Goal: Task Accomplishment & Management: Manage account settings

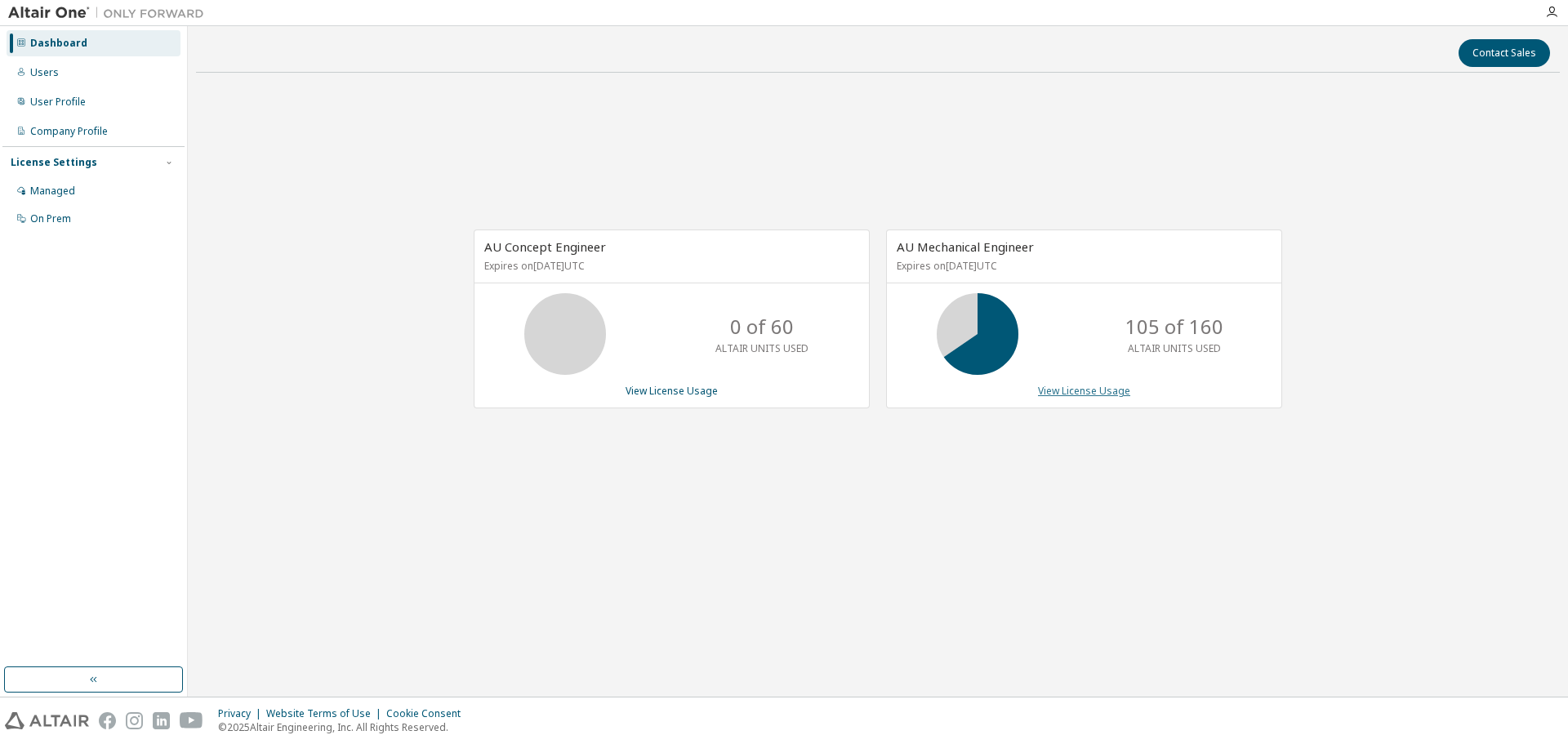
click at [1052, 384] on link "View License Usage" at bounding box center [1084, 391] width 93 height 14
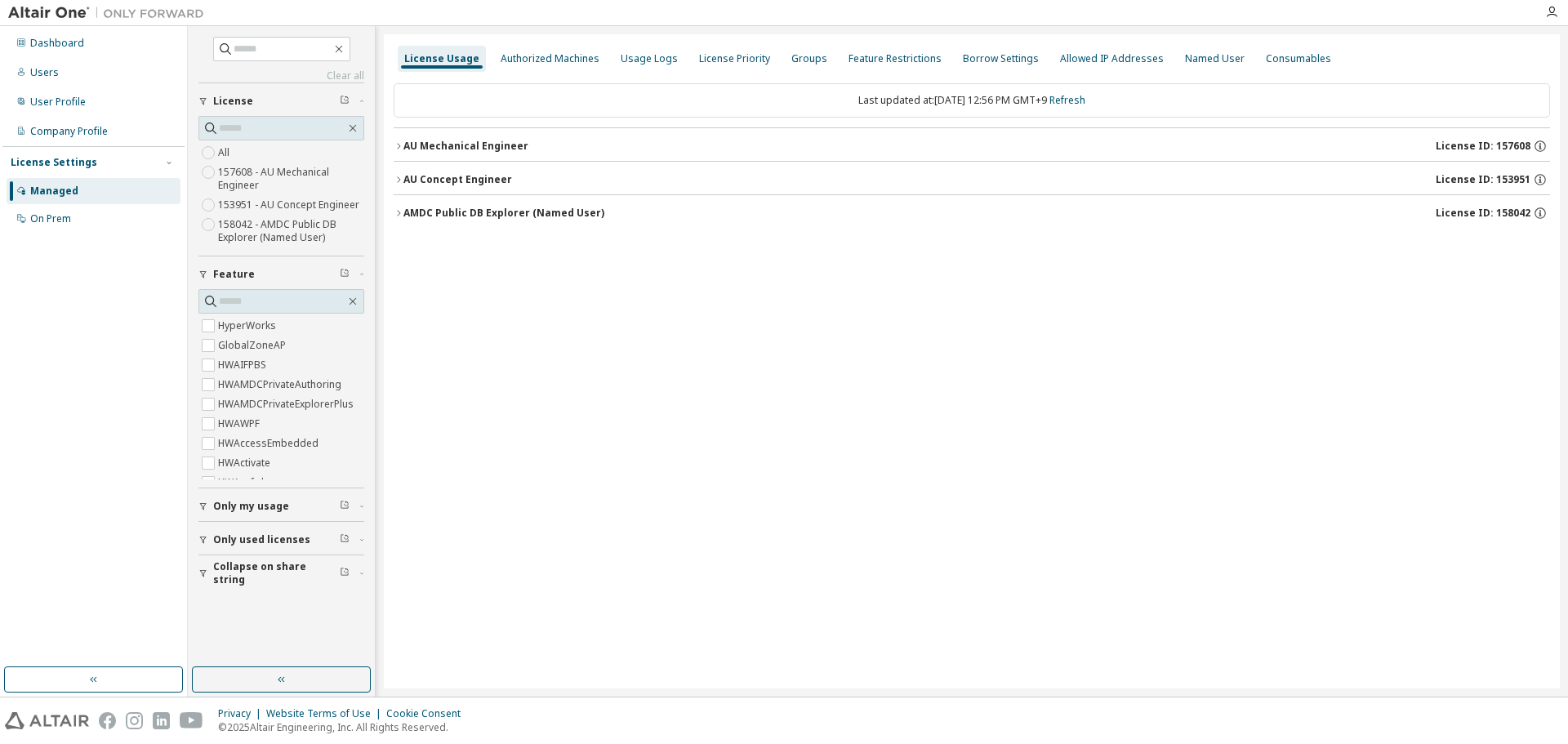
click at [395, 148] on icon "button" at bounding box center [399, 146] width 10 height 10
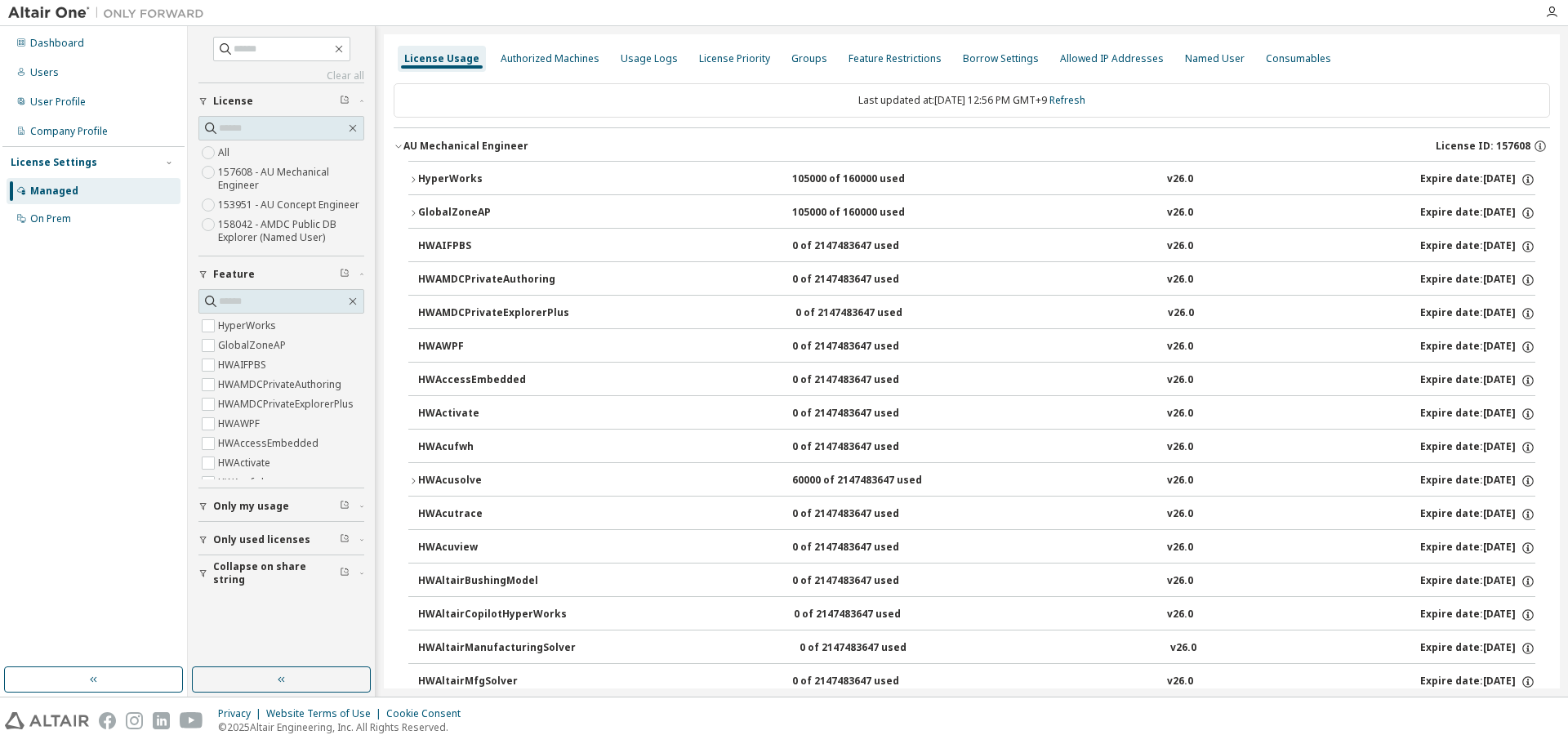
click at [409, 183] on icon "button" at bounding box center [413, 179] width 10 height 10
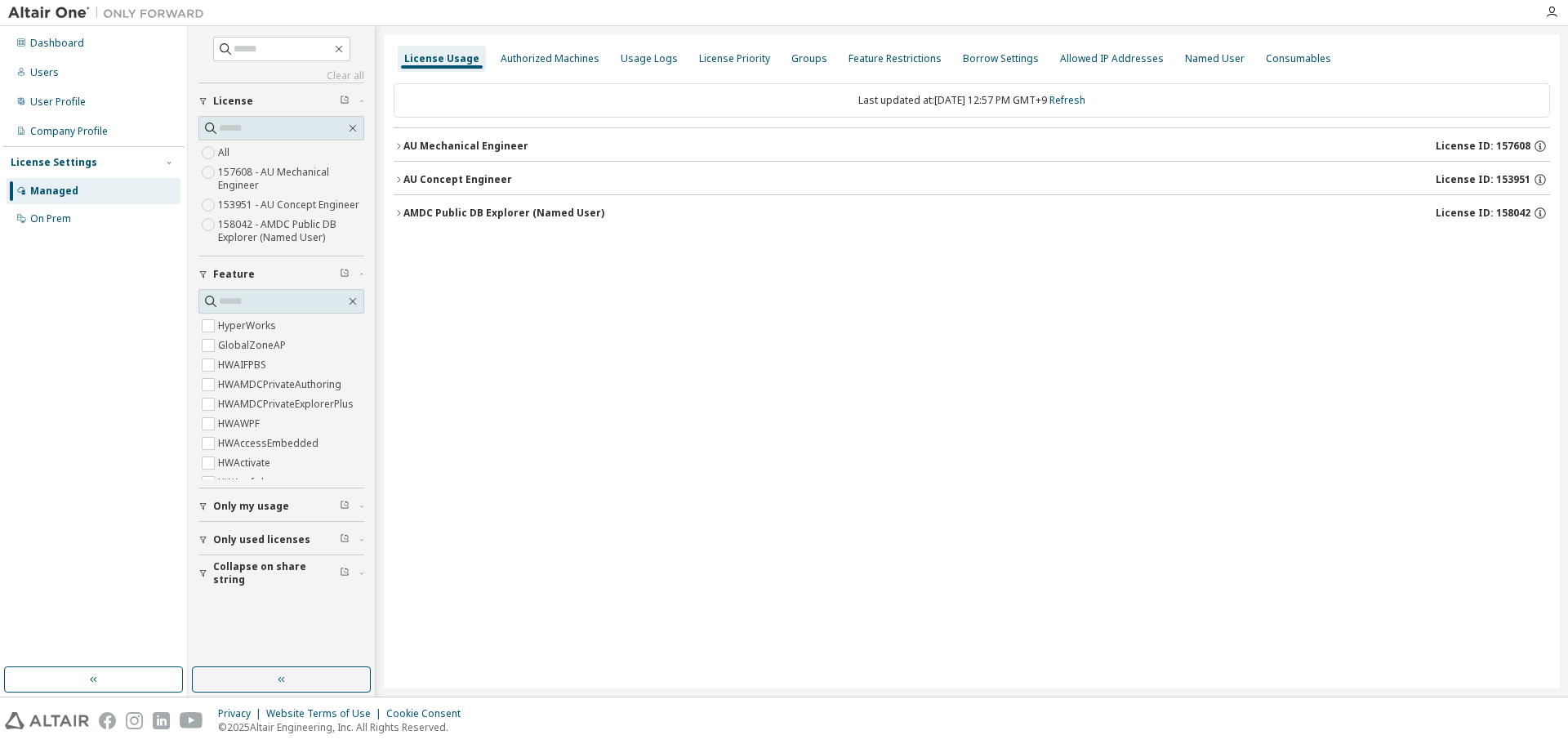
click at [404, 147] on div "AU Mechanical Engineer" at bounding box center [466, 146] width 125 height 13
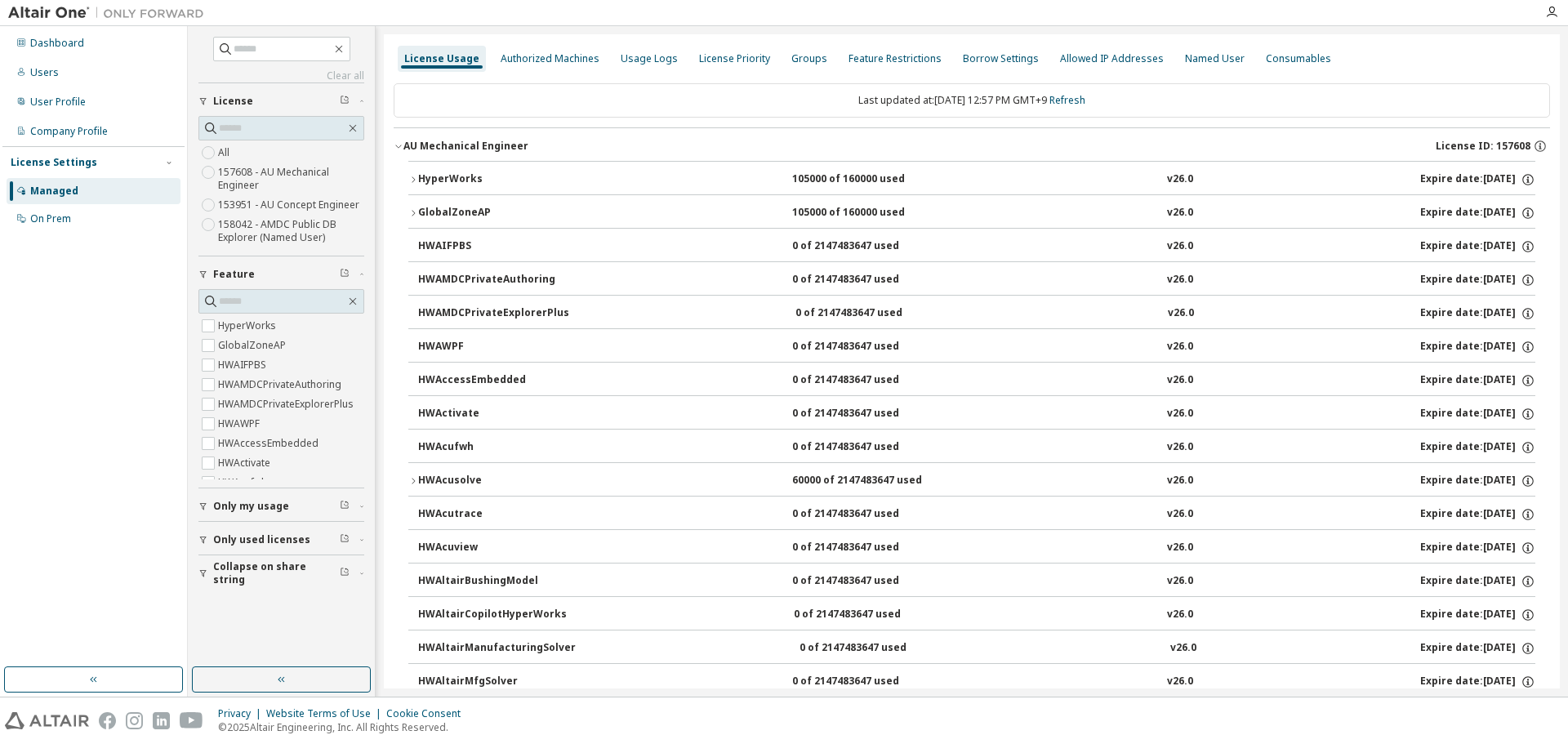
click at [410, 174] on button "HyperWorks 105000 of 160000 used v26.0 Expire date: 2026-04-25" at bounding box center [971, 180] width 1127 height 36
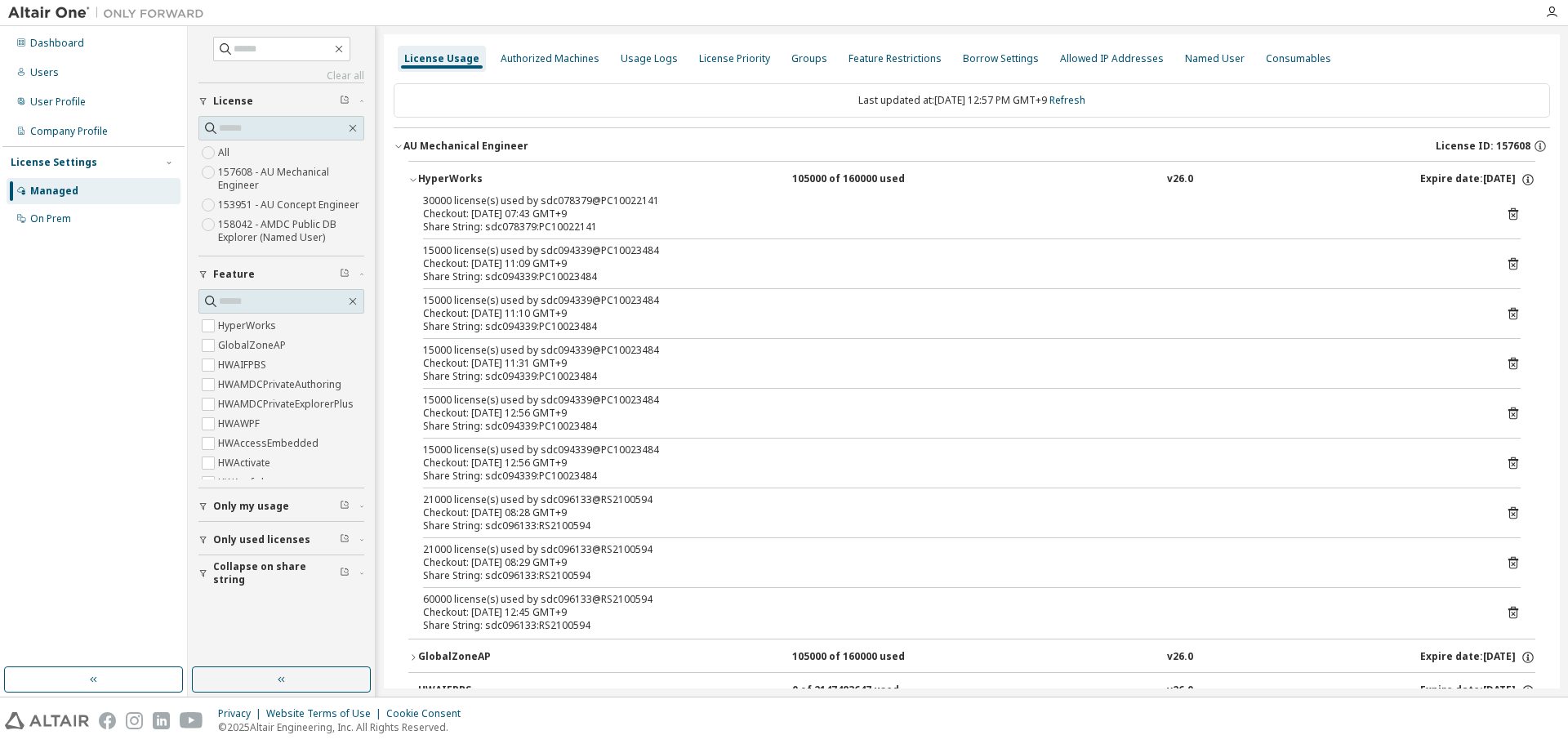
click at [1507, 264] on icon at bounding box center [1514, 263] width 15 height 15
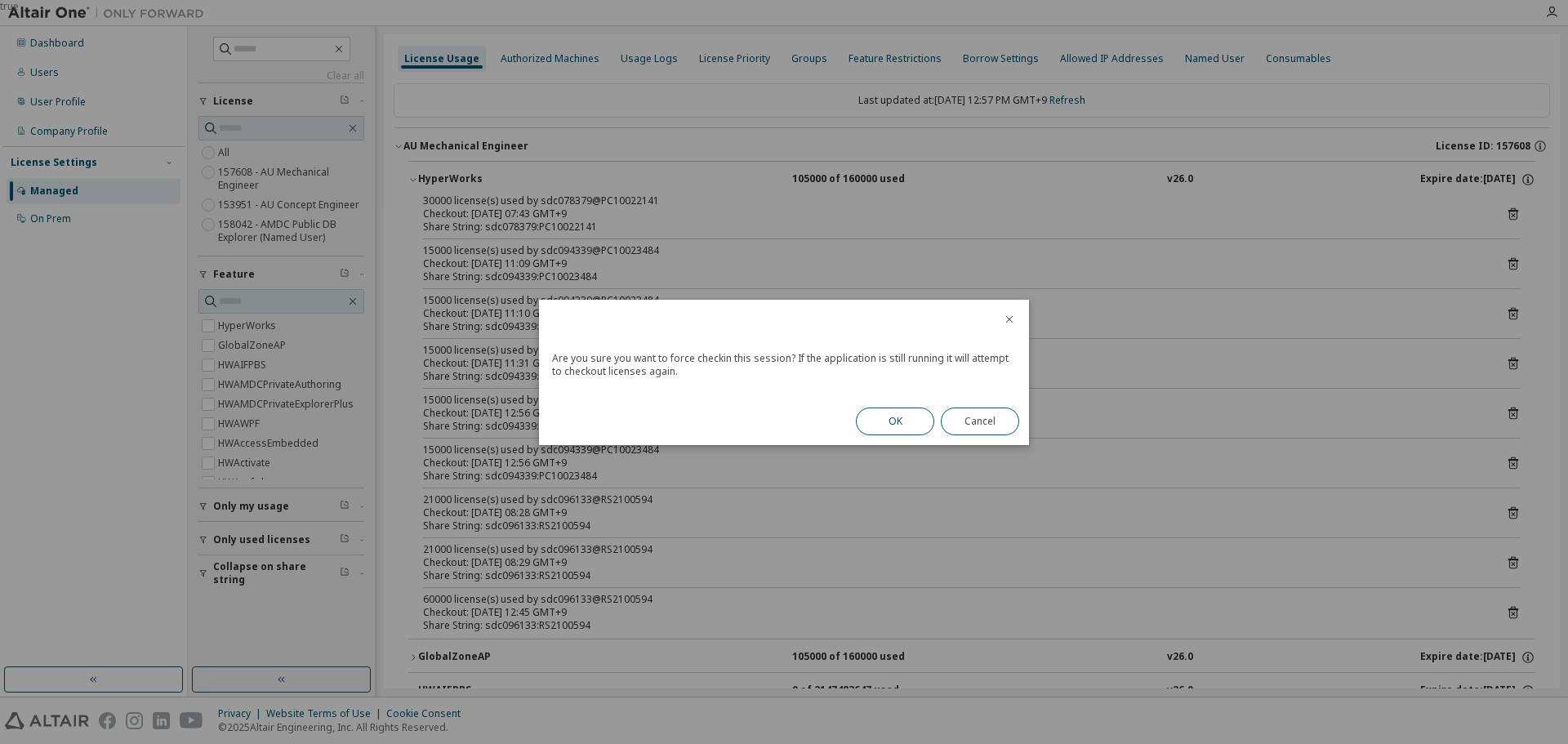
click at [927, 413] on button "OK" at bounding box center [895, 422] width 78 height 28
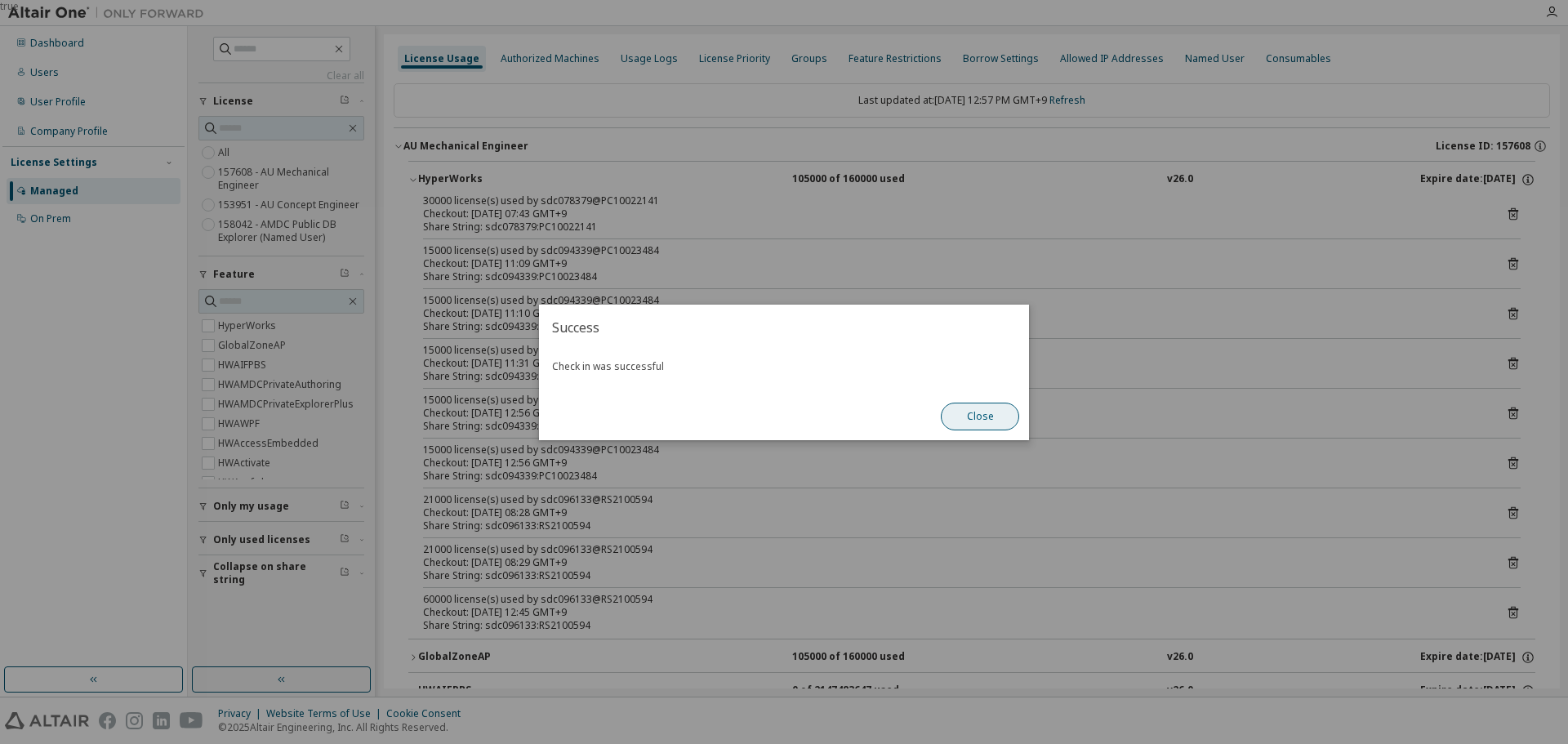
click at [956, 415] on button "Close" at bounding box center [980, 416] width 78 height 28
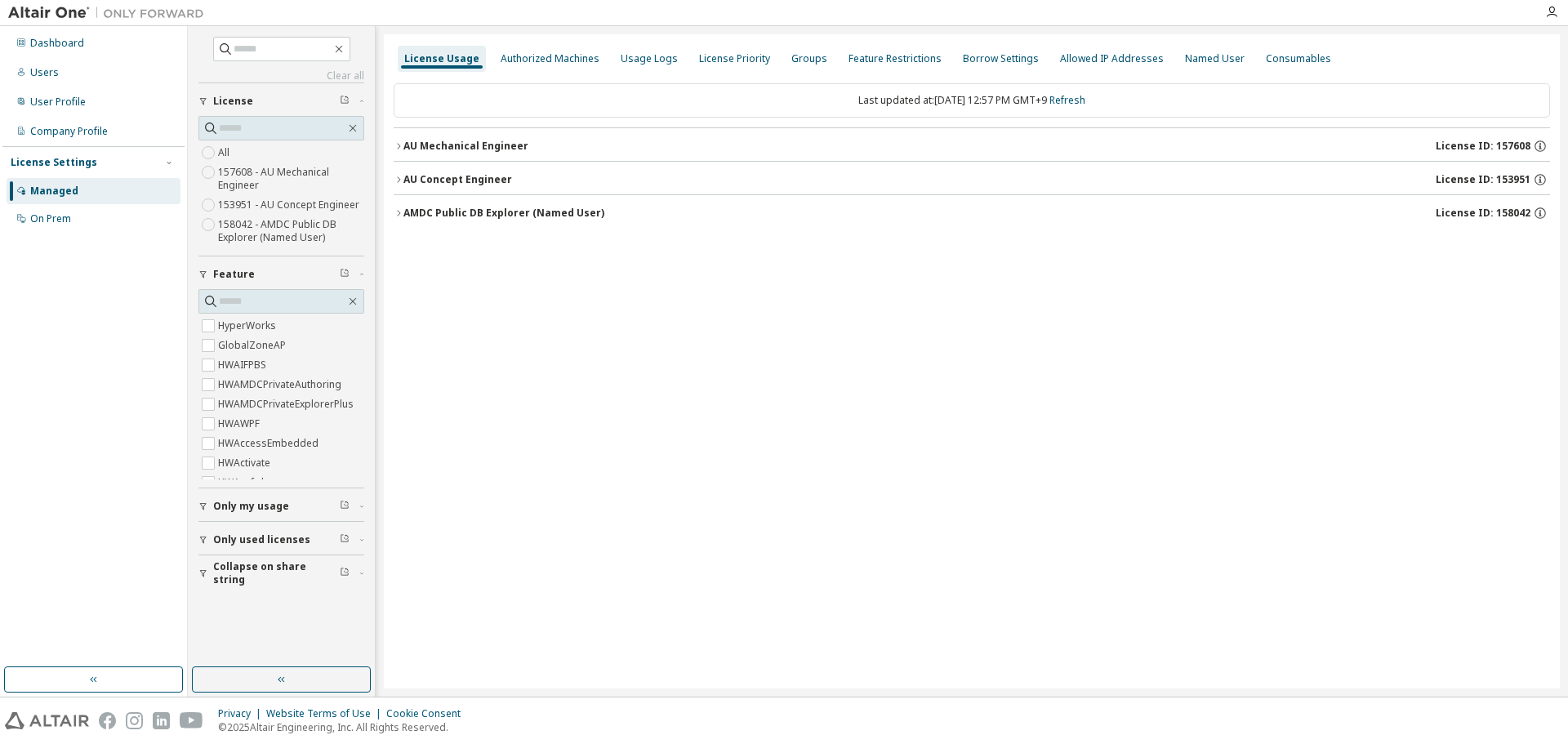
click at [407, 146] on div "AU Mechanical Engineer" at bounding box center [466, 146] width 125 height 13
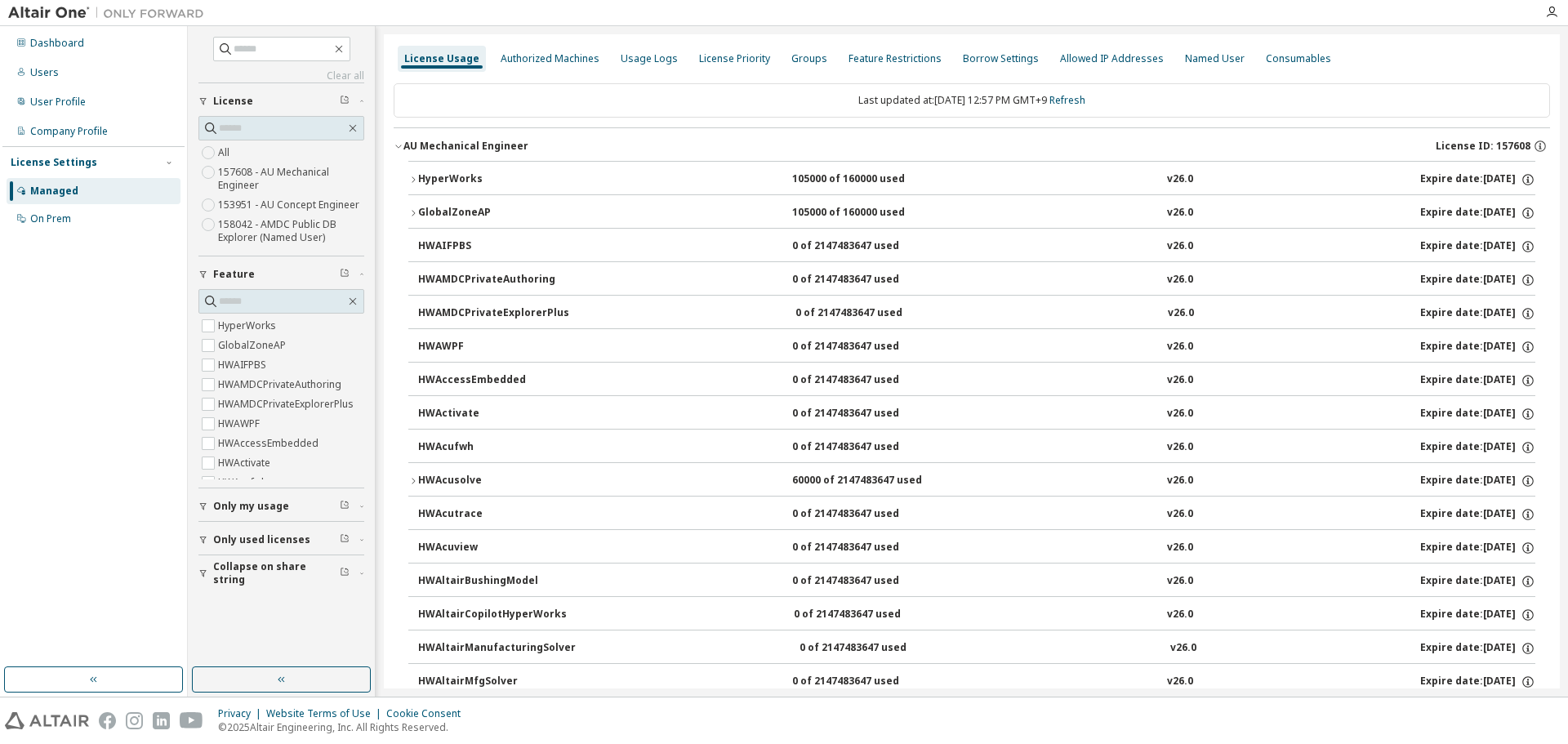
click at [435, 176] on div "HyperWorks" at bounding box center [492, 180] width 147 height 15
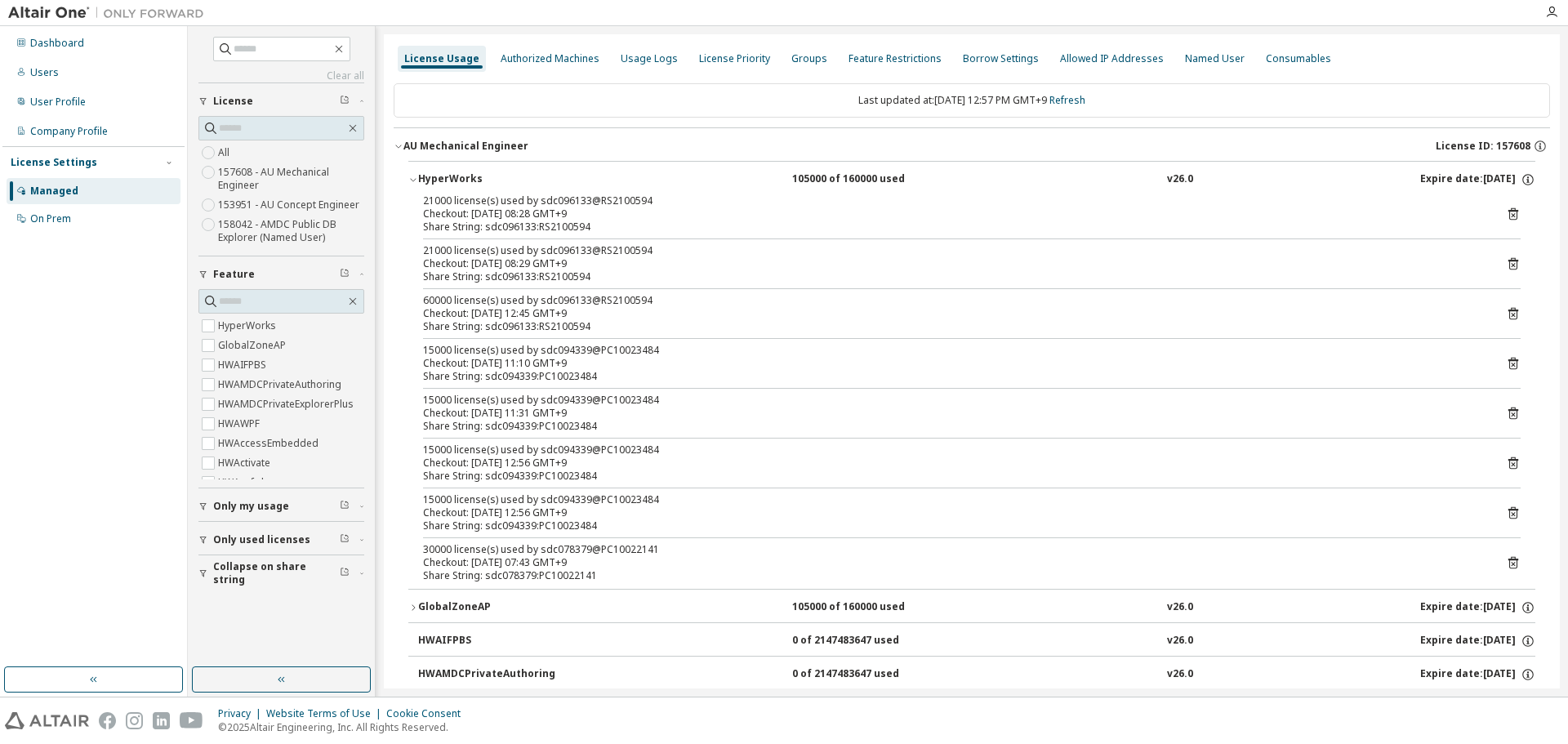
click at [1508, 363] on icon at bounding box center [1513, 363] width 10 height 12
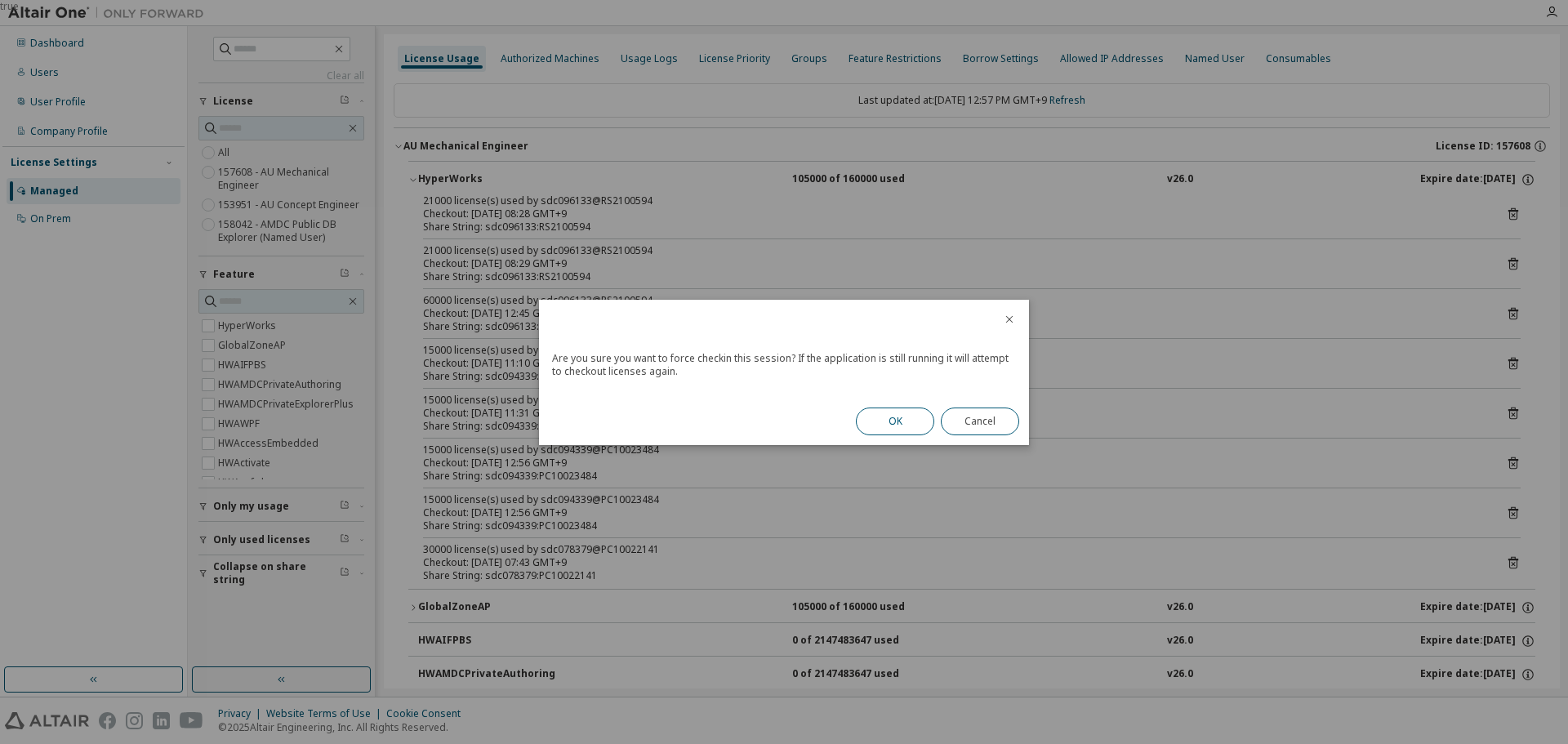
click at [902, 414] on button "OK" at bounding box center [895, 422] width 78 height 28
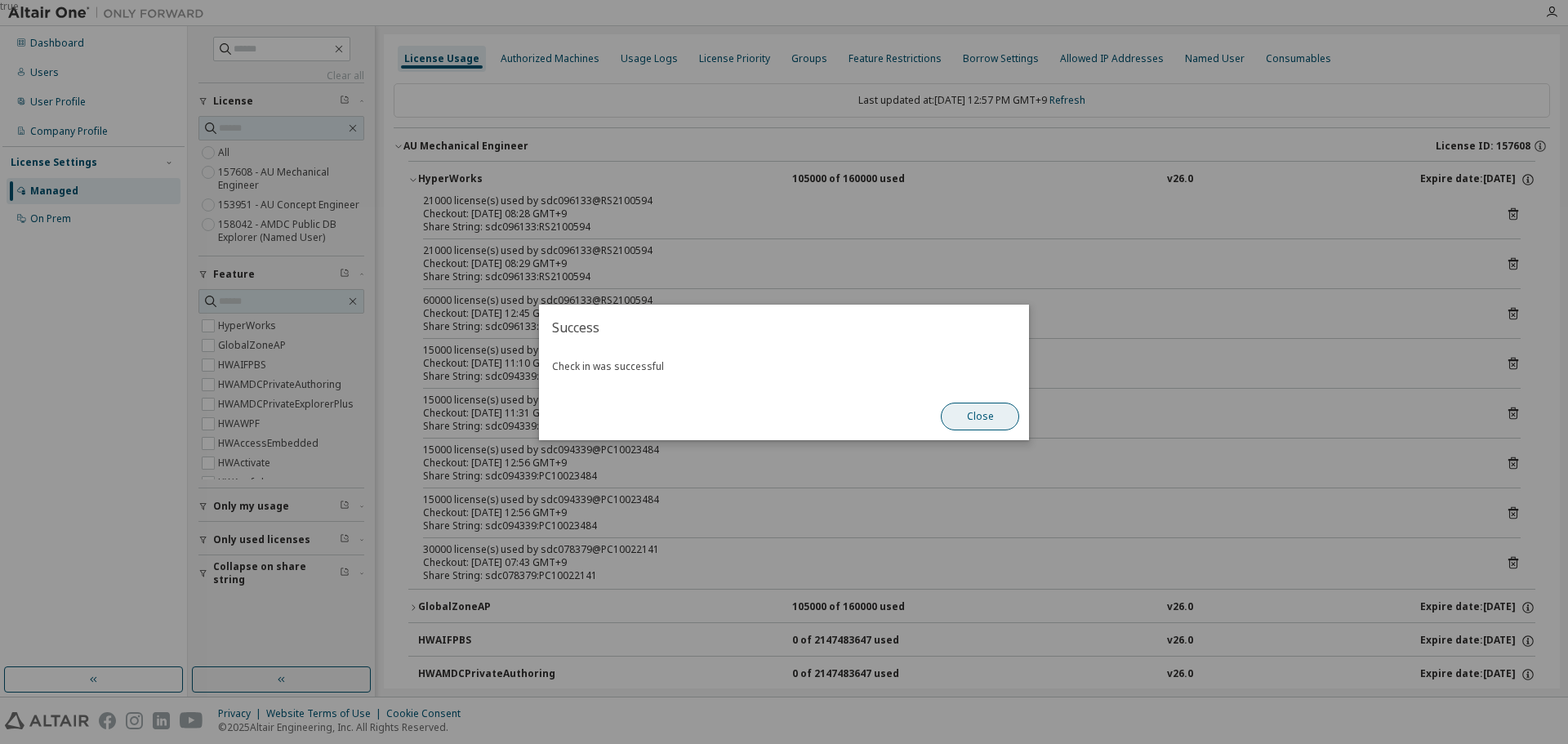
click at [994, 427] on button "Close" at bounding box center [980, 416] width 78 height 28
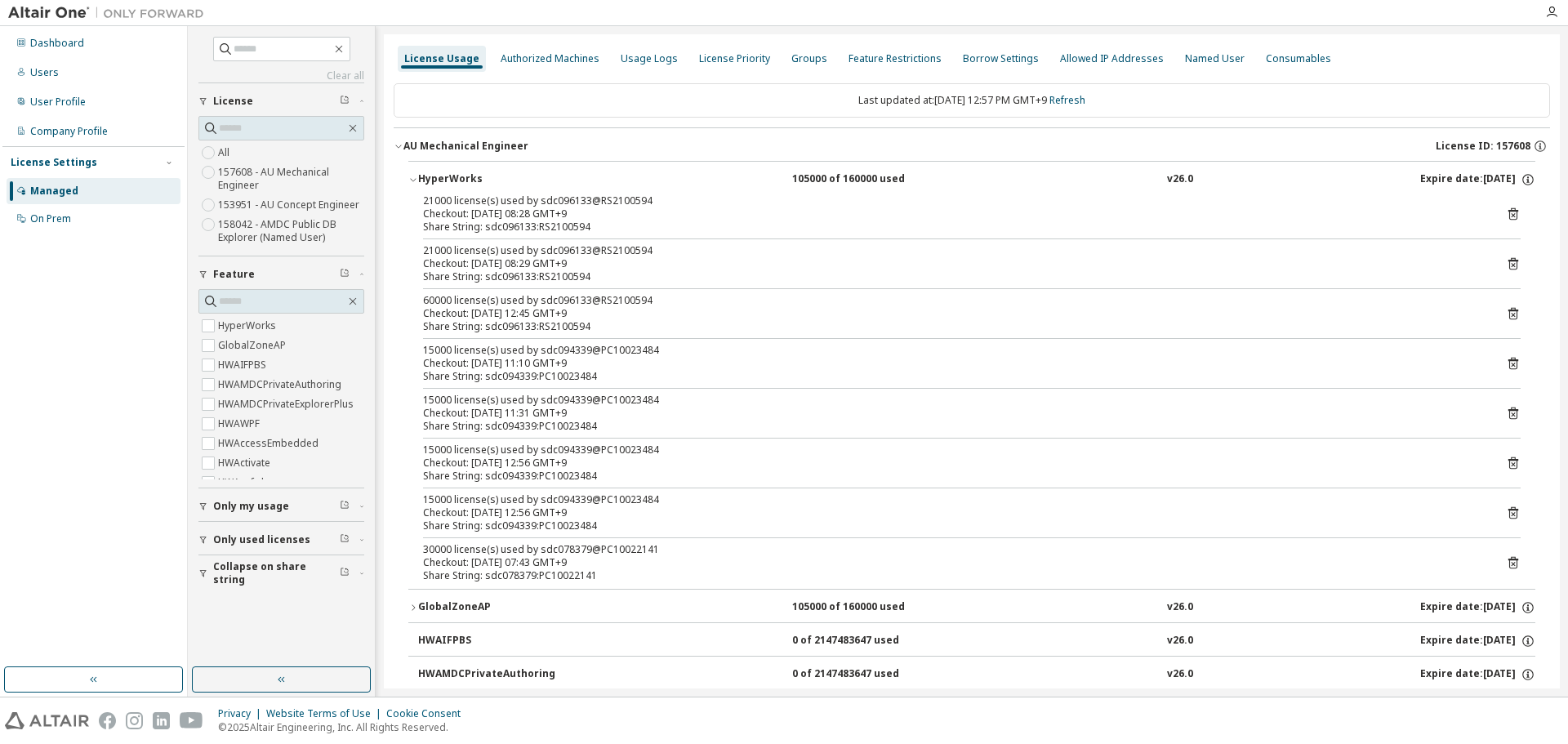
click at [1506, 461] on icon at bounding box center [1514, 463] width 15 height 15
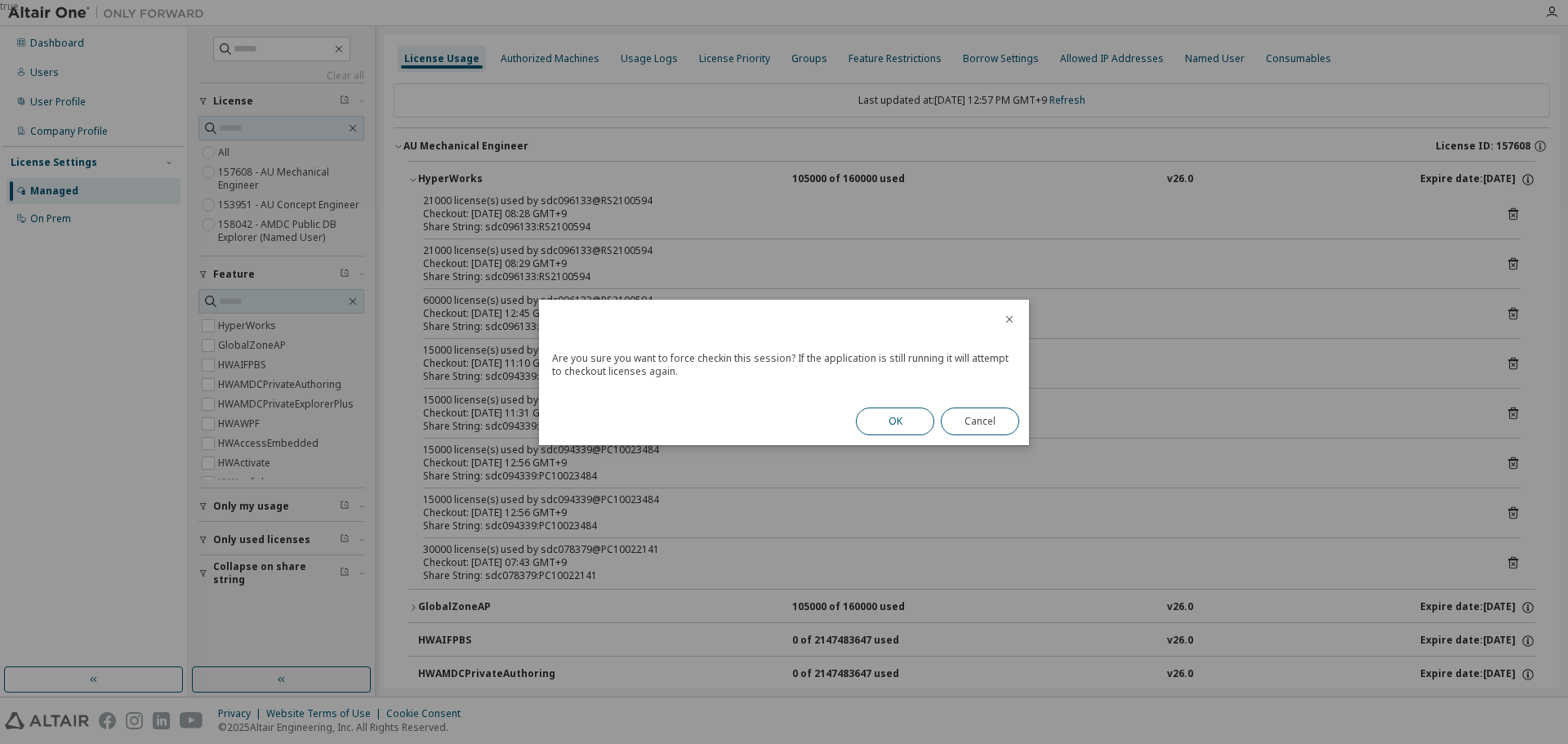
click at [890, 408] on button "OK" at bounding box center [895, 422] width 78 height 28
click at [981, 412] on button "Cancel" at bounding box center [980, 422] width 78 height 28
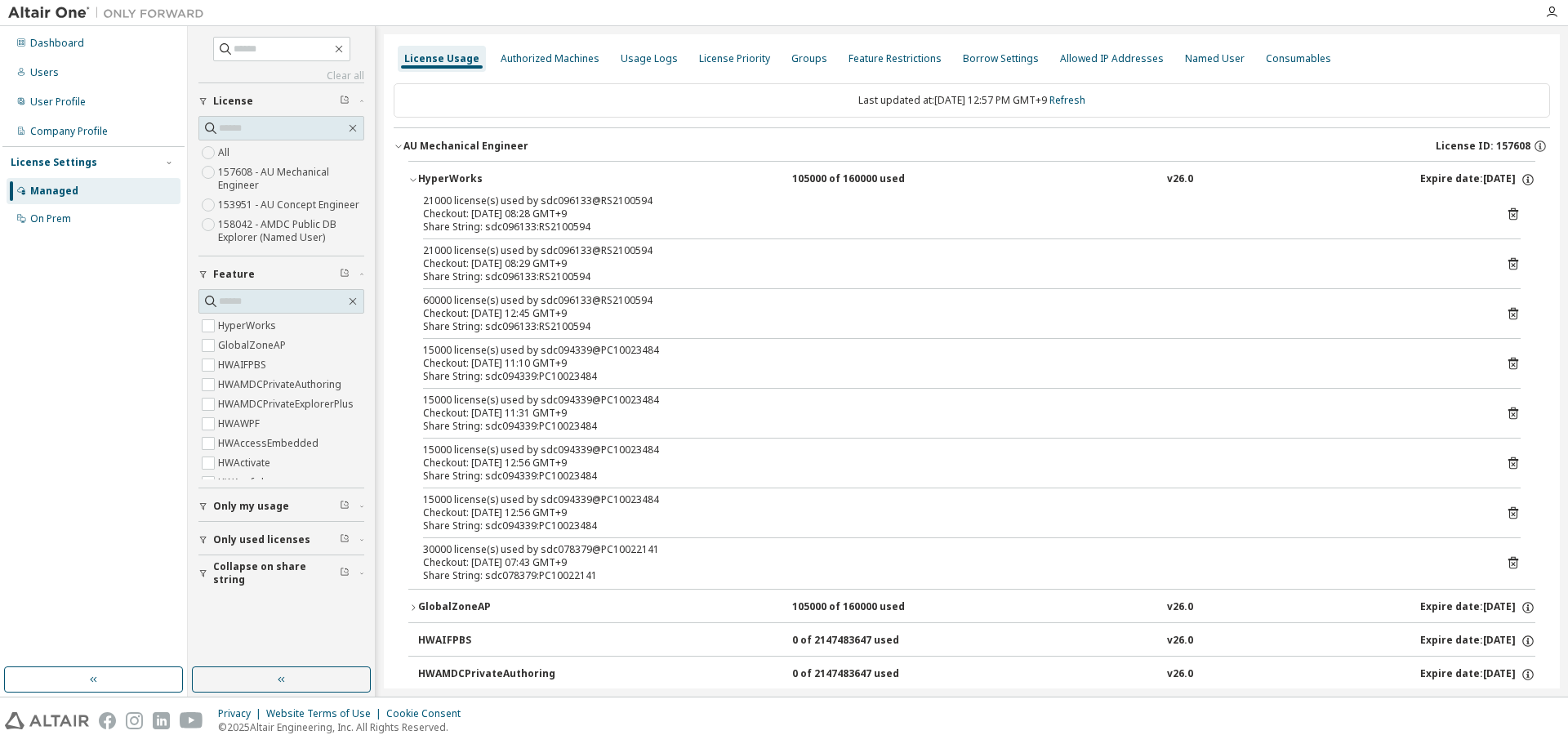
click at [1508, 410] on icon at bounding box center [1513, 413] width 10 height 12
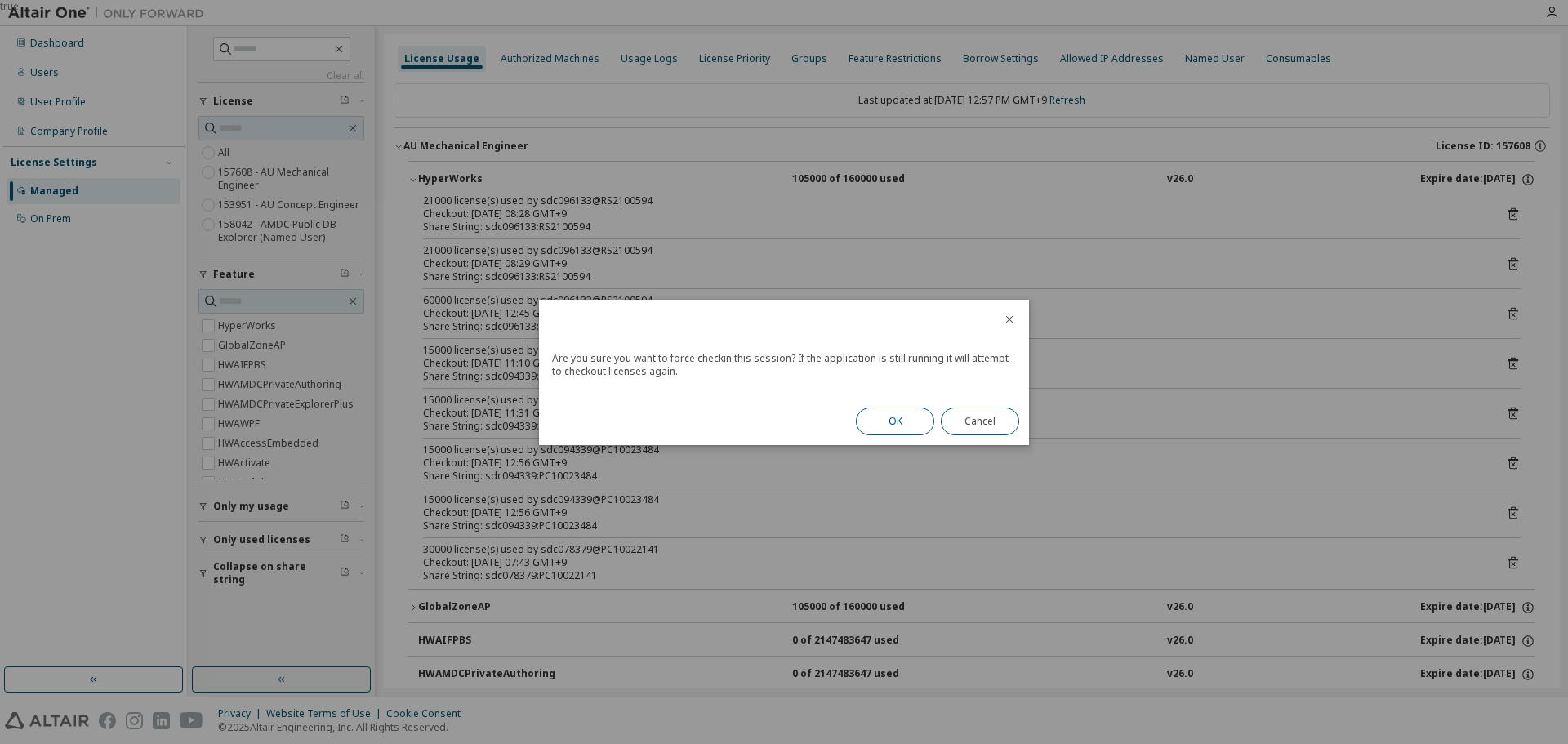
click at [891, 426] on button "OK" at bounding box center [895, 422] width 78 height 28
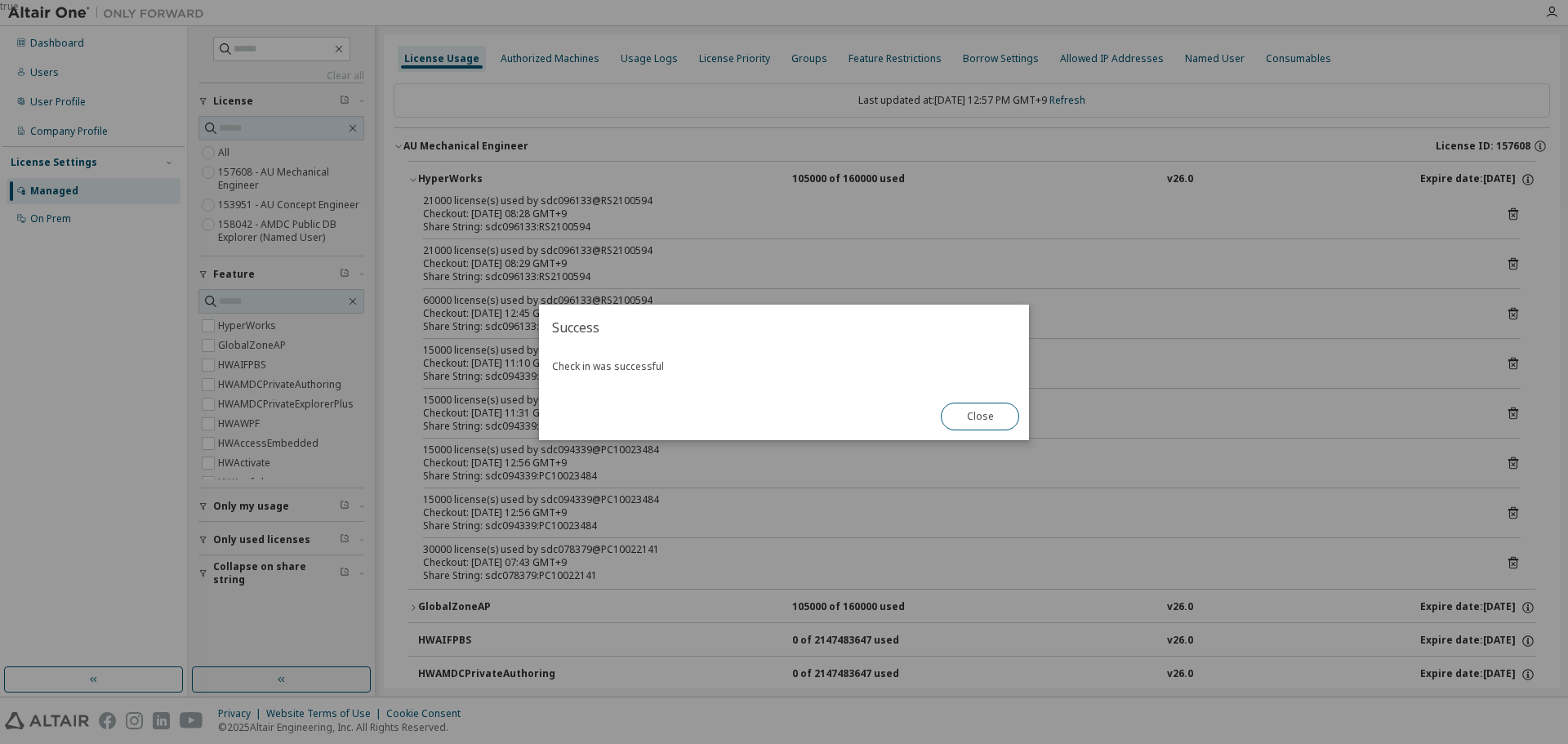
click at [973, 427] on button "Close" at bounding box center [980, 416] width 78 height 28
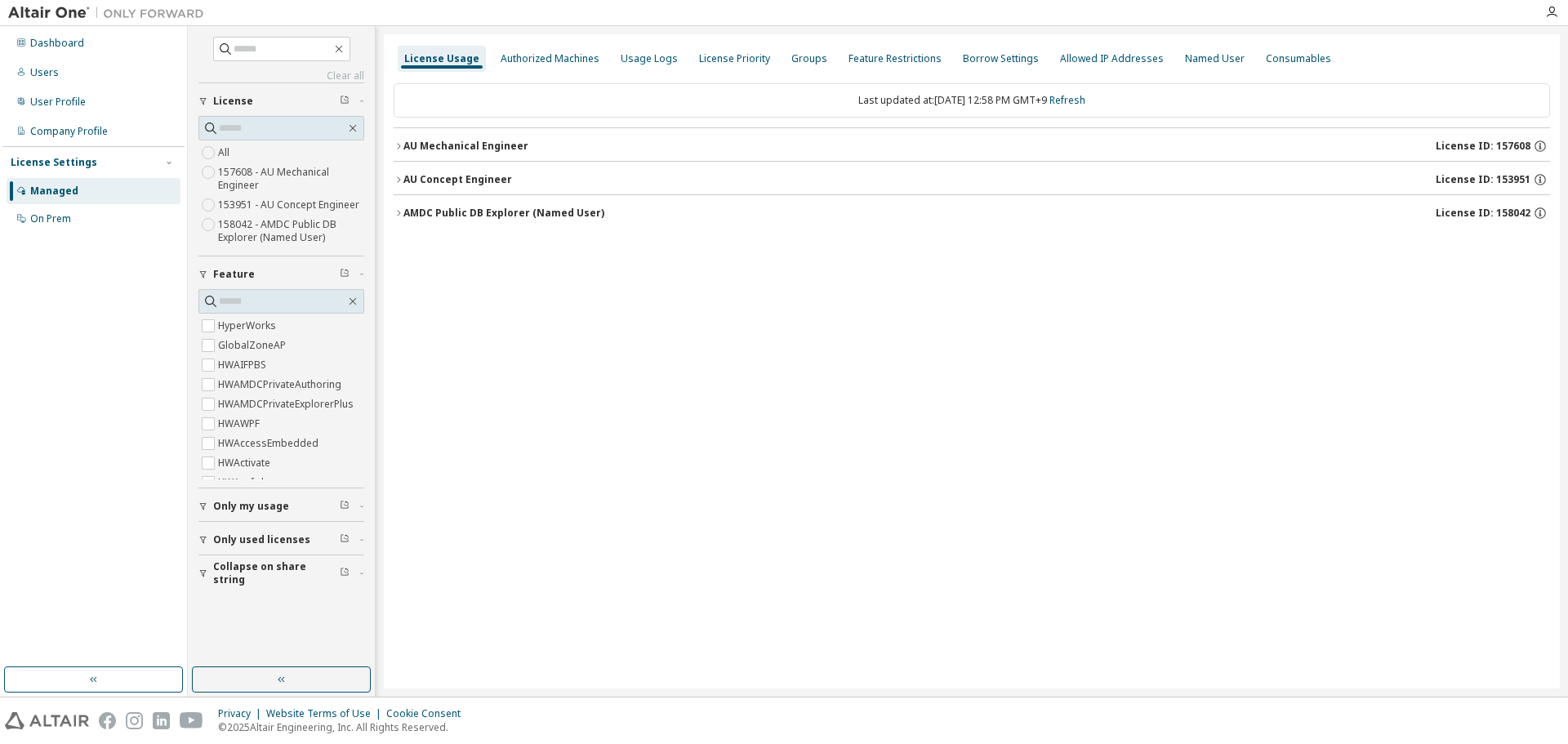
click at [395, 140] on button "AU Mechanical Engineer License ID: 157608" at bounding box center [972, 146] width 1157 height 36
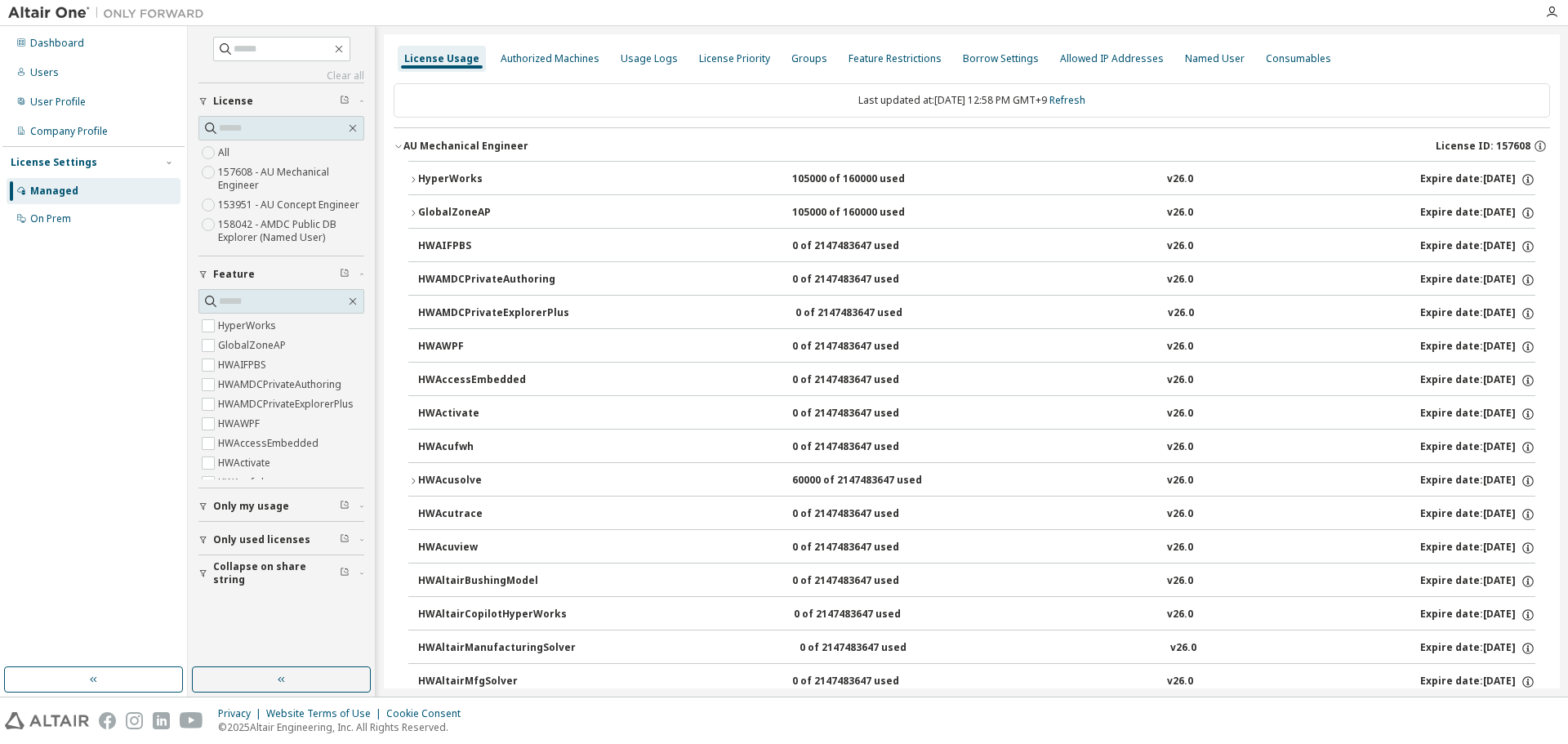
click at [414, 169] on button "HyperWorks 105000 of 160000 used v26.0 Expire date: 2026-04-25" at bounding box center [971, 180] width 1127 height 36
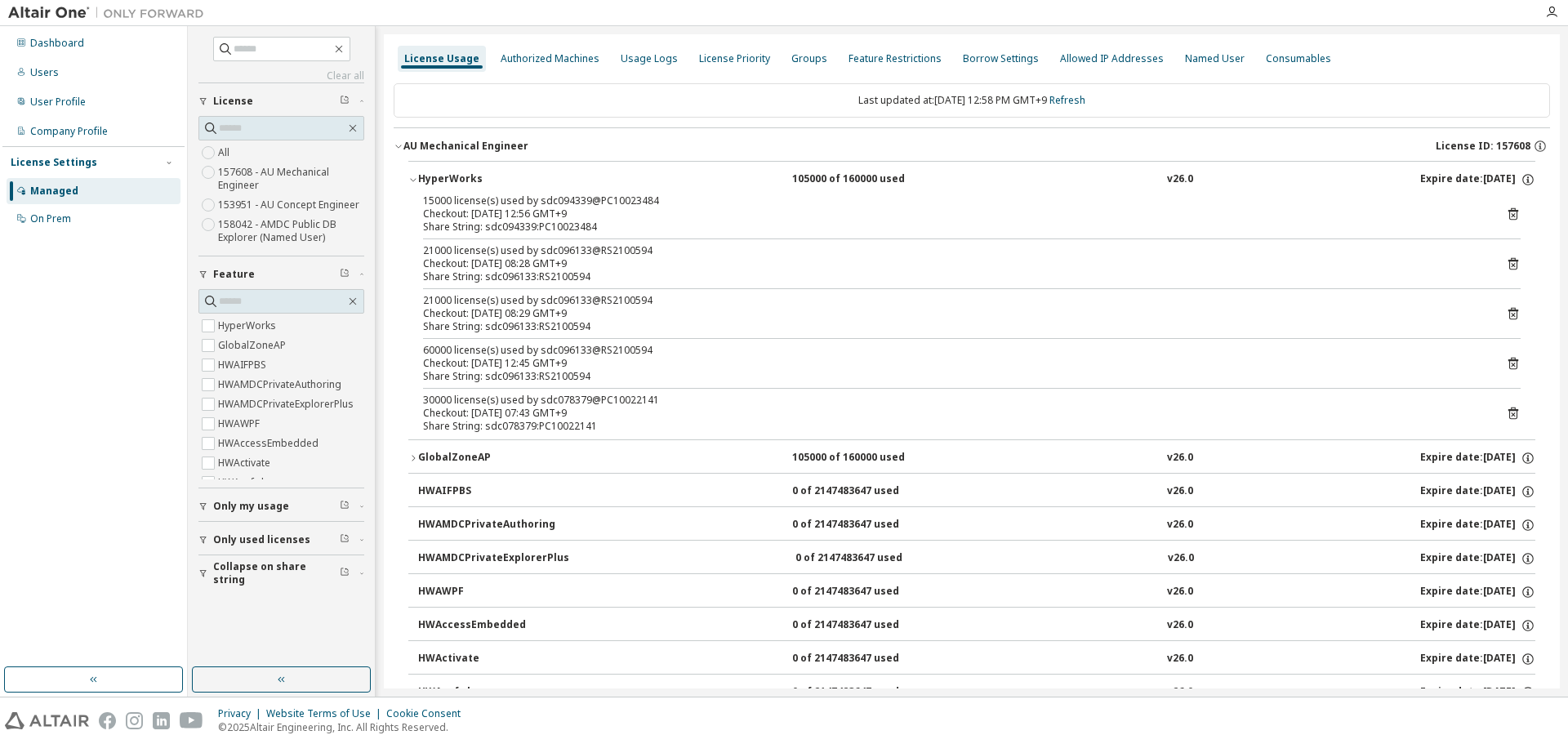
click at [1506, 217] on icon at bounding box center [1514, 214] width 15 height 15
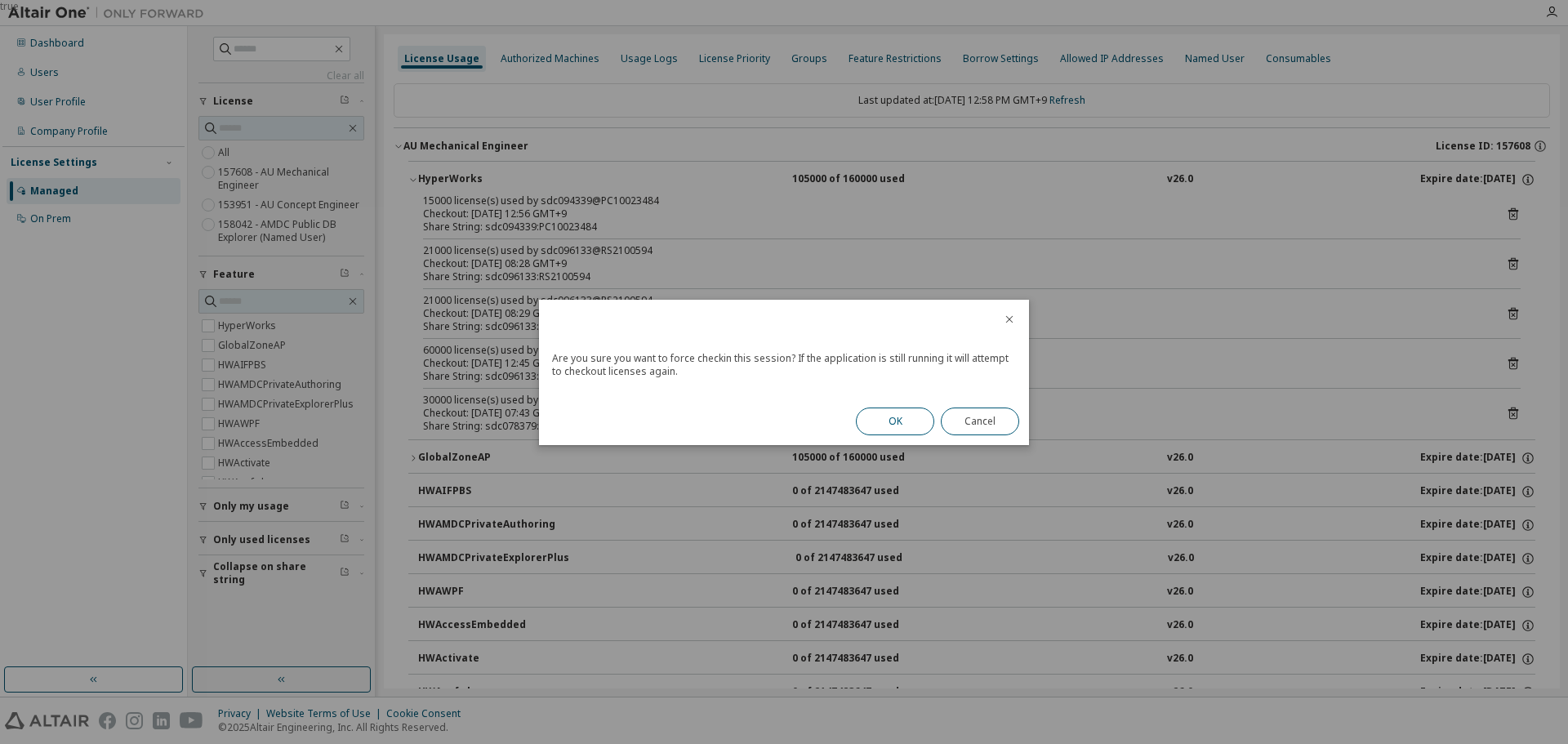
click at [914, 420] on button "OK" at bounding box center [895, 422] width 78 height 28
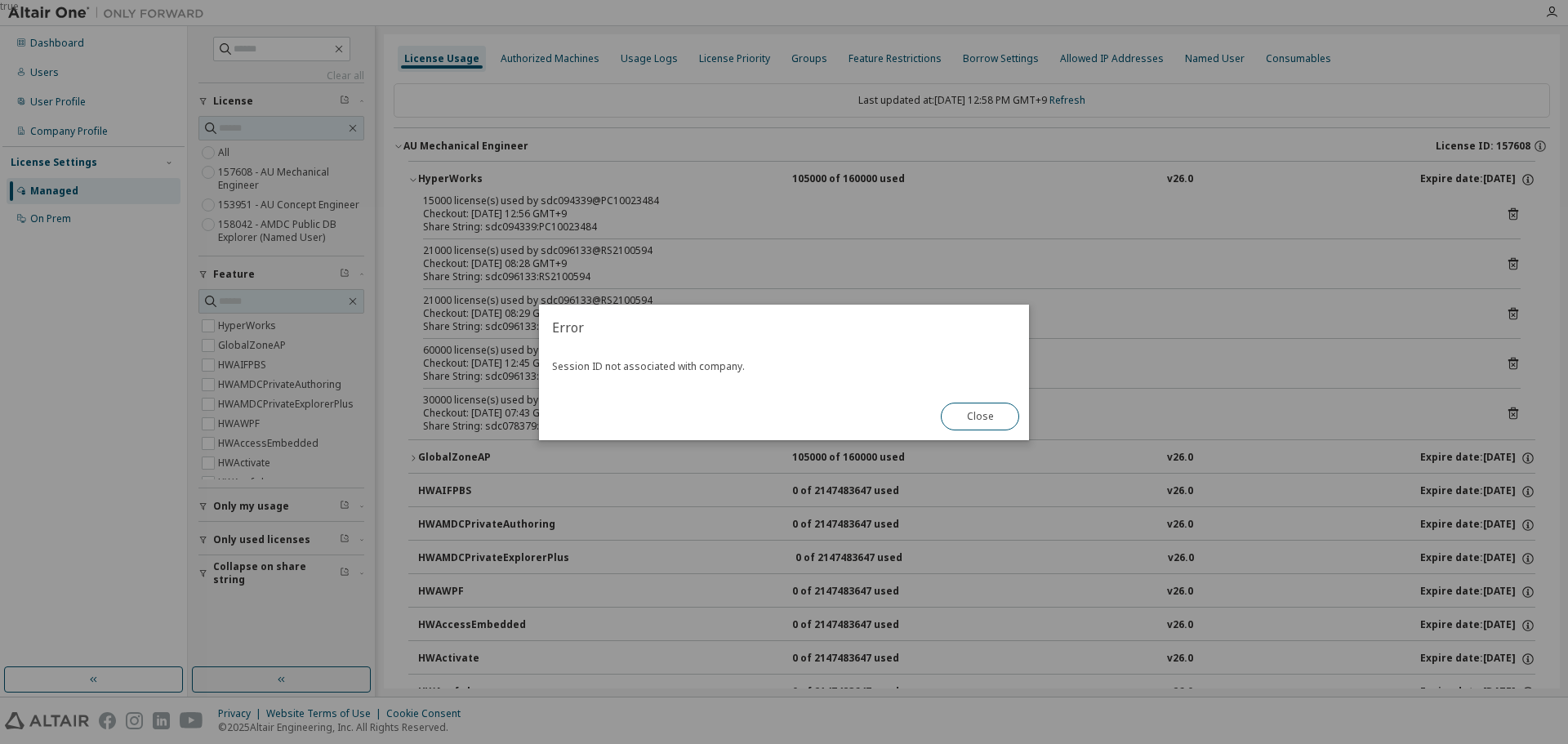
click at [973, 422] on button "Close" at bounding box center [980, 416] width 78 height 28
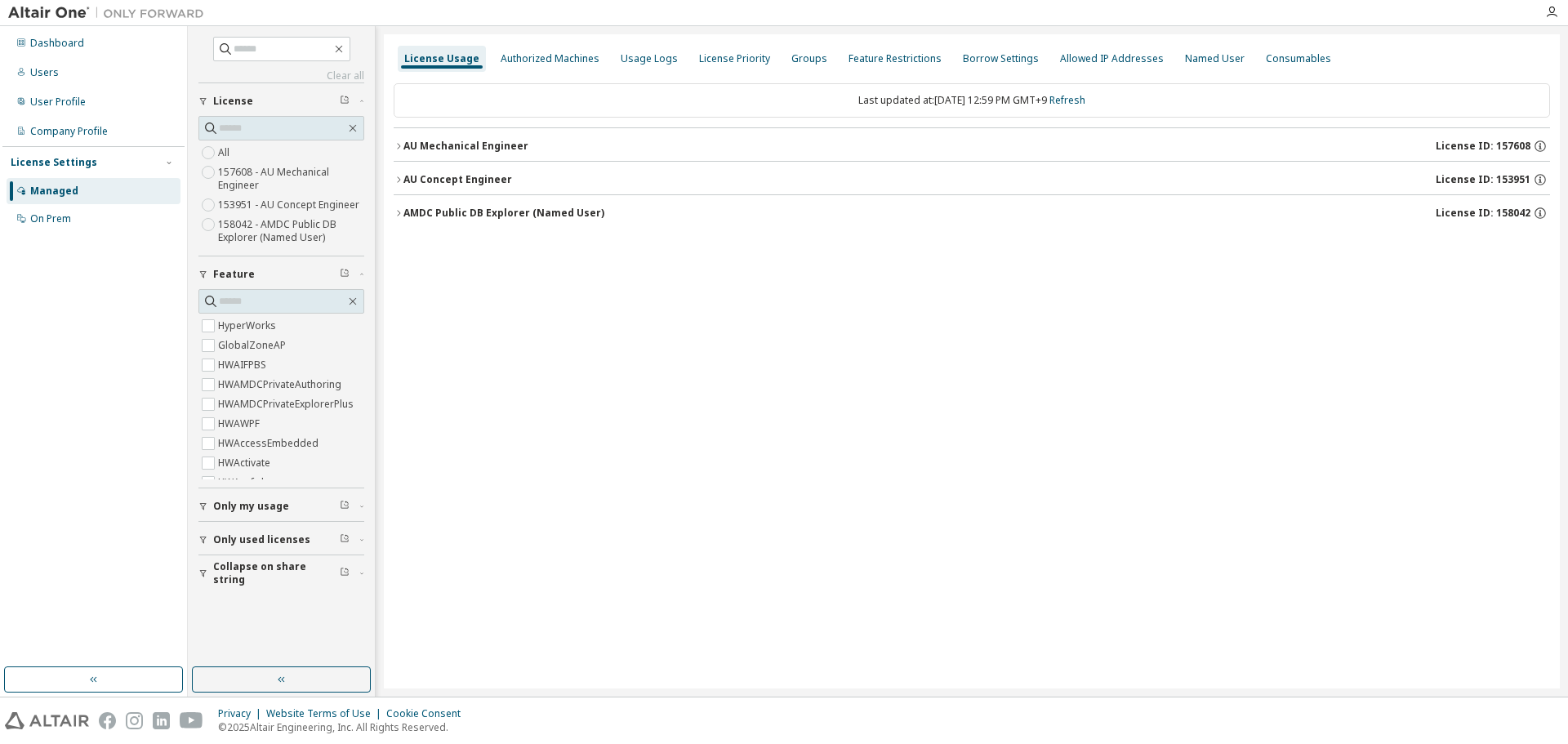
click at [401, 151] on button "AU Mechanical Engineer License ID: 157608" at bounding box center [972, 146] width 1157 height 36
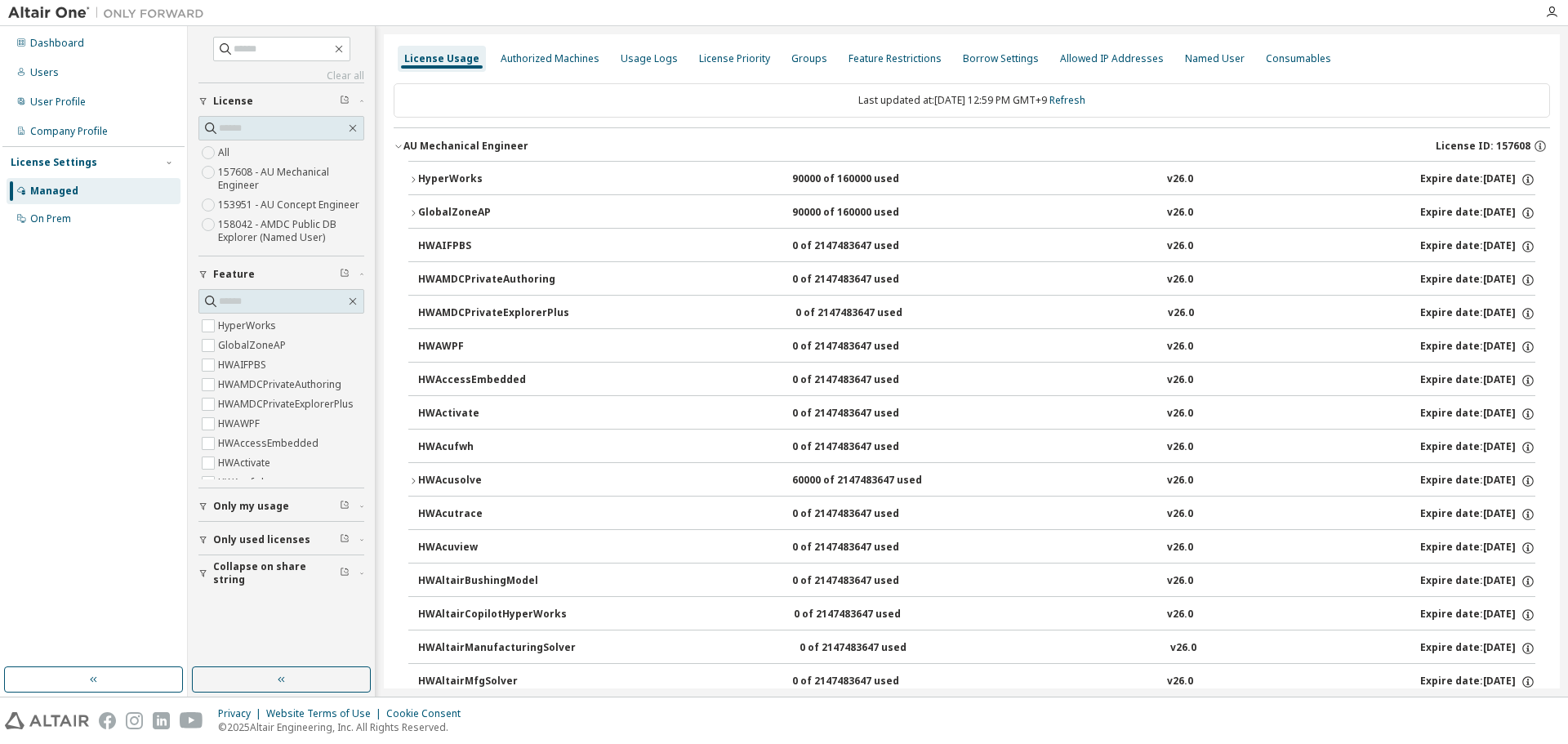
click at [410, 175] on icon "button" at bounding box center [413, 179] width 10 height 10
